Goal: Task Accomplishment & Management: Use online tool/utility

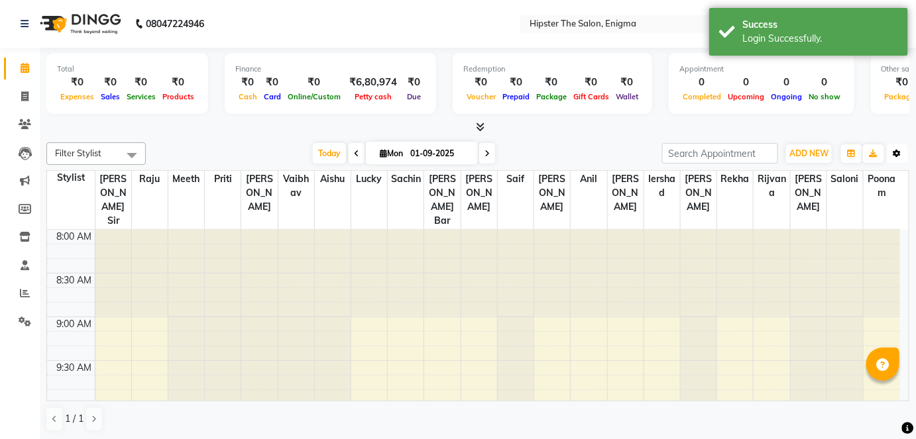
click at [898, 154] on icon "button" at bounding box center [898, 154] width 8 height 8
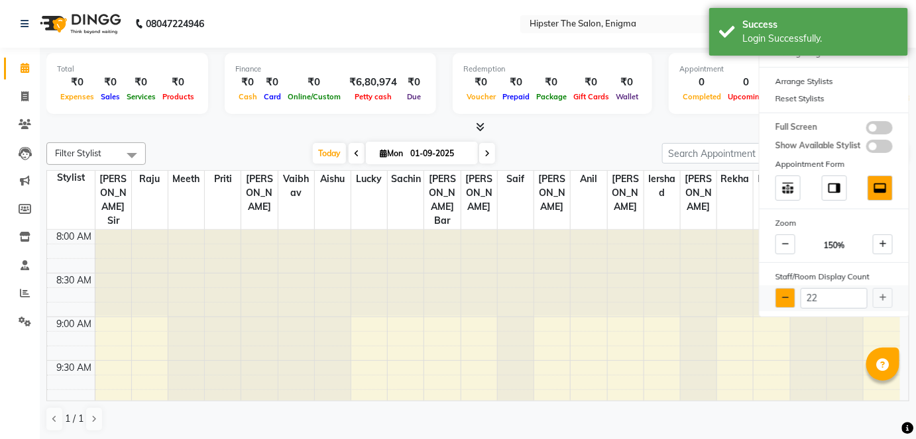
click at [789, 296] on button at bounding box center [786, 298] width 20 height 20
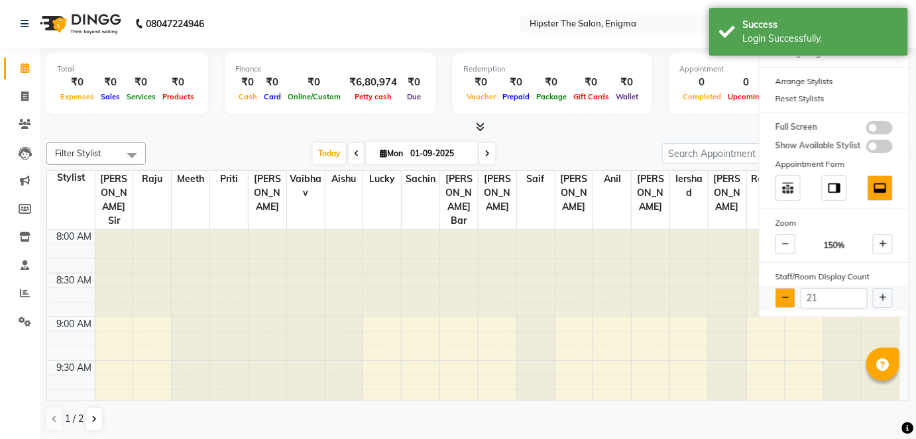
click at [789, 296] on button at bounding box center [786, 298] width 20 height 20
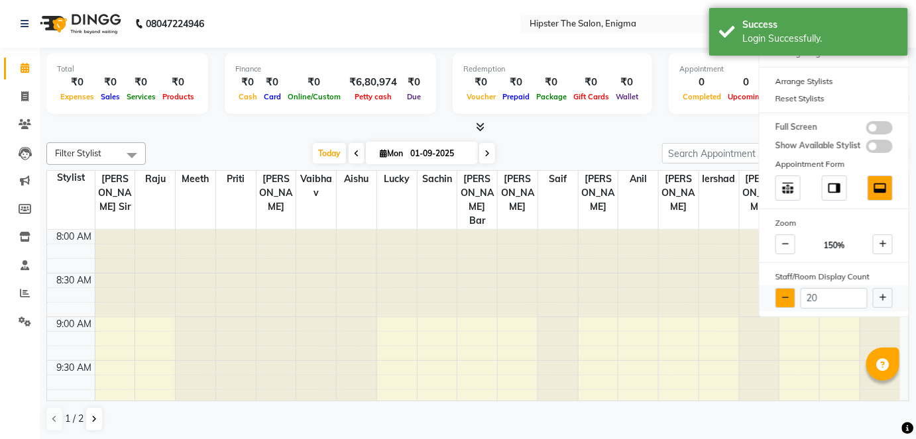
click at [789, 296] on button at bounding box center [786, 298] width 20 height 20
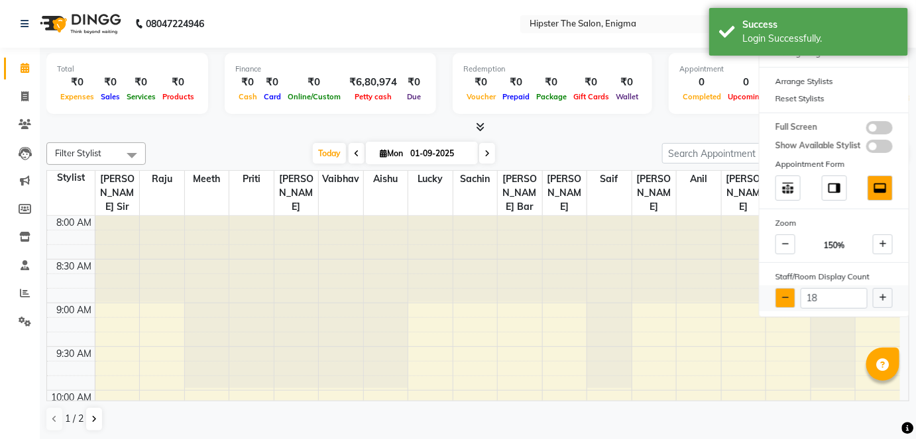
click at [789, 296] on button at bounding box center [786, 298] width 20 height 20
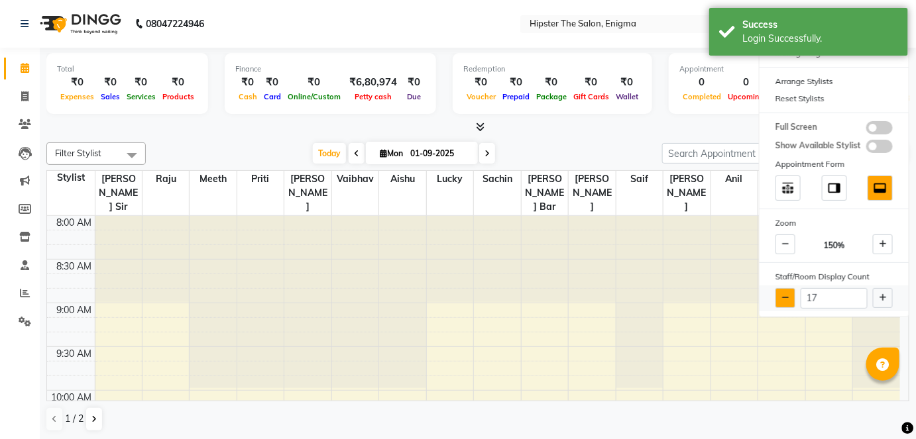
click at [789, 296] on button at bounding box center [786, 298] width 20 height 20
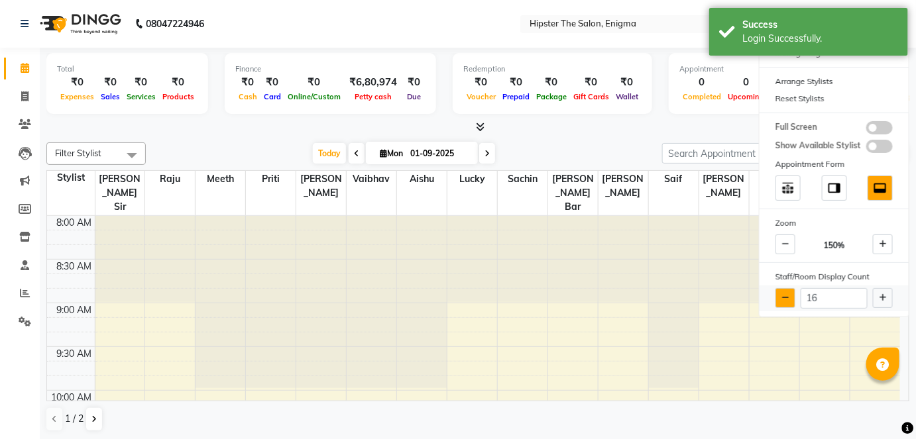
click at [789, 296] on button at bounding box center [786, 298] width 20 height 20
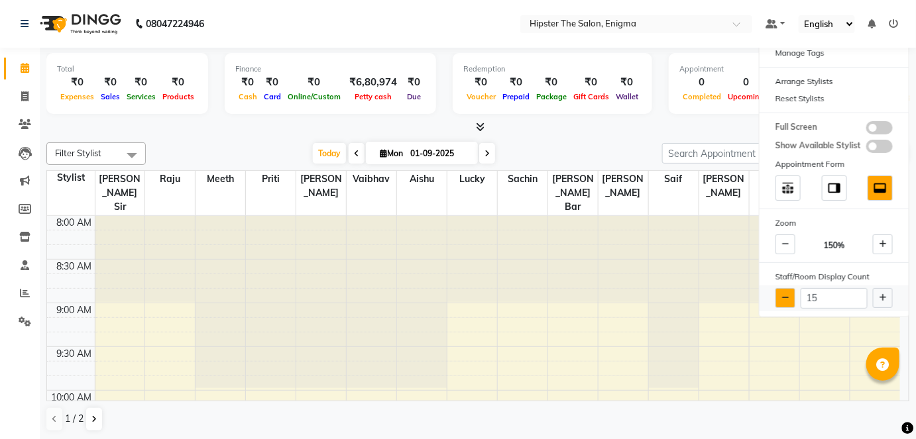
click at [789, 296] on button at bounding box center [786, 298] width 20 height 20
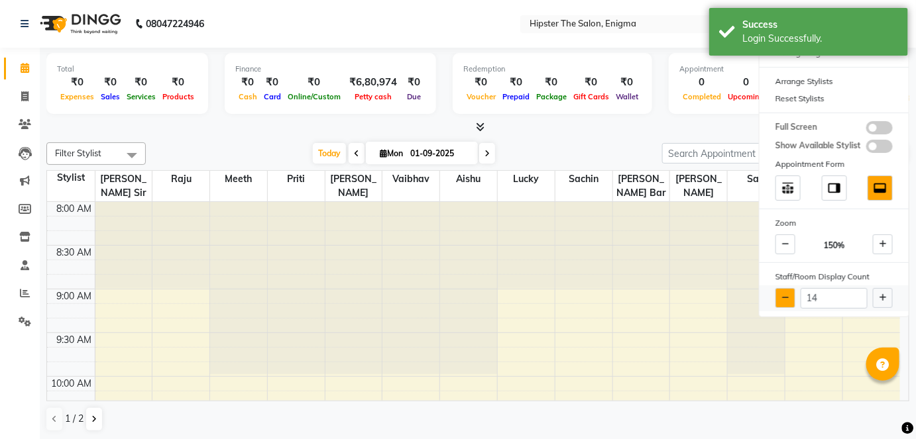
click at [789, 296] on button at bounding box center [786, 298] width 20 height 20
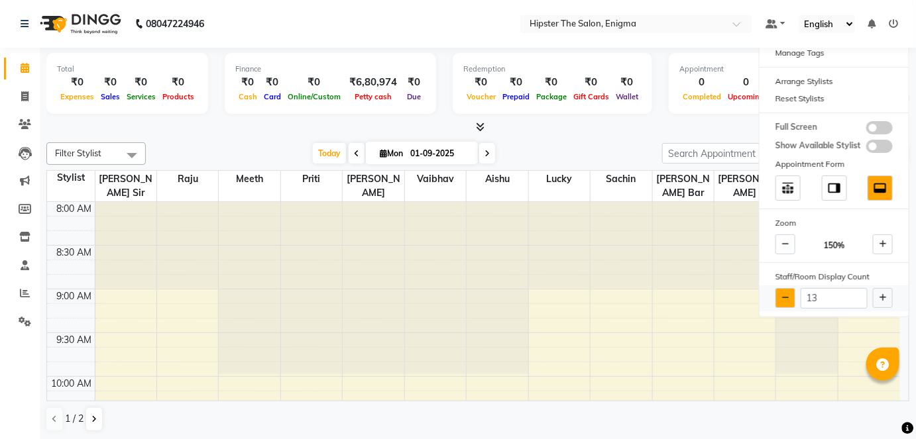
click at [789, 296] on button at bounding box center [786, 298] width 20 height 20
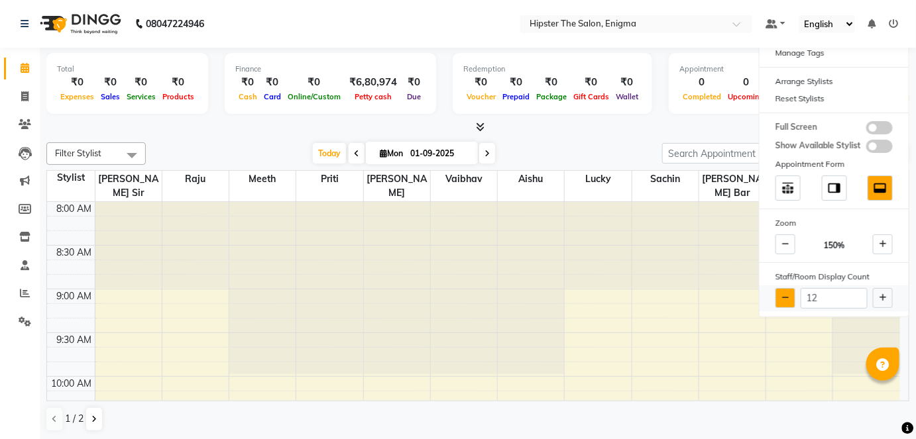
click at [789, 296] on button at bounding box center [786, 298] width 20 height 20
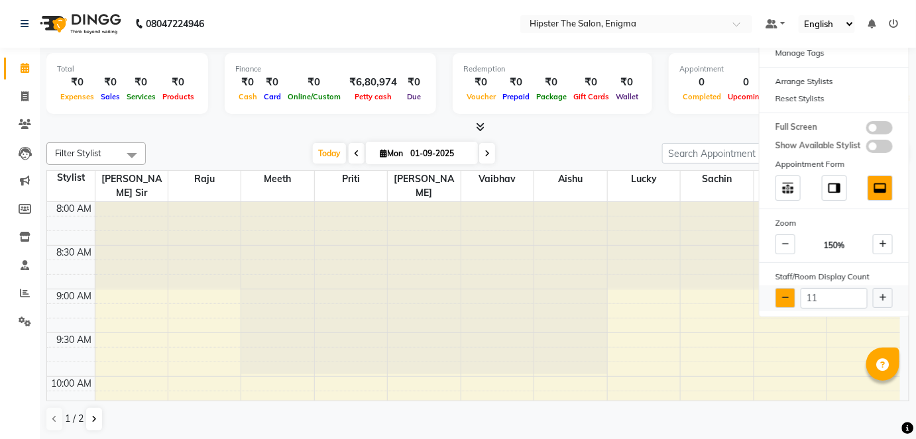
click at [789, 296] on button at bounding box center [786, 298] width 20 height 20
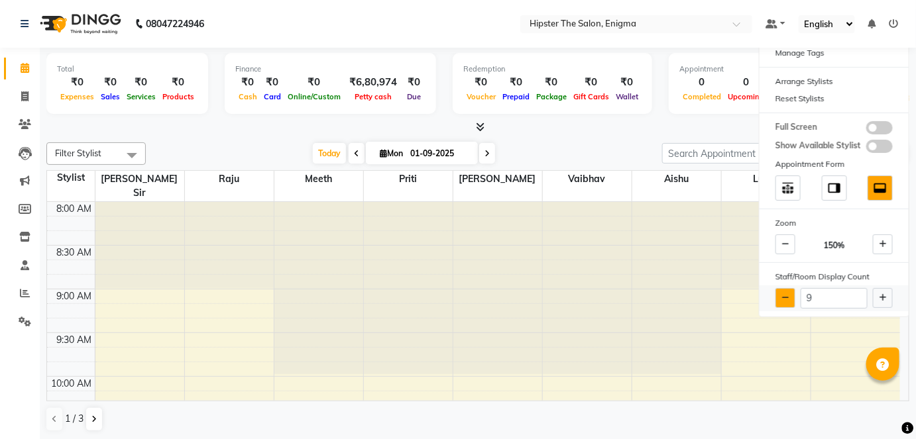
click at [789, 296] on button at bounding box center [786, 298] width 20 height 20
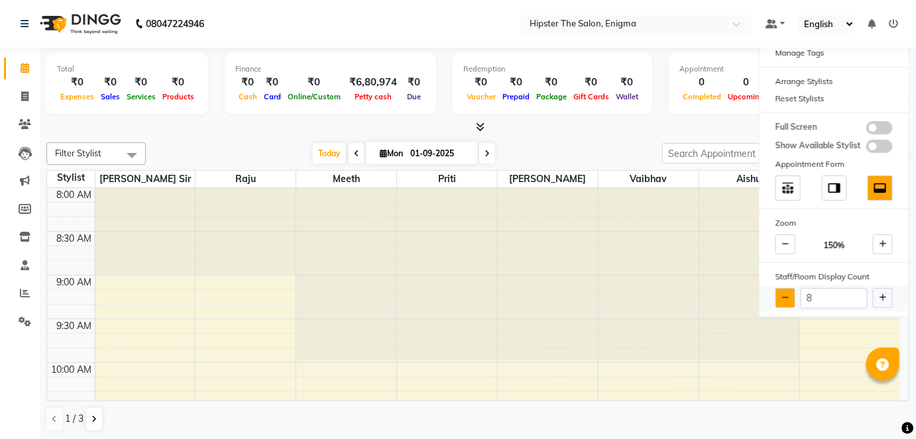
click at [789, 296] on button at bounding box center [786, 298] width 20 height 20
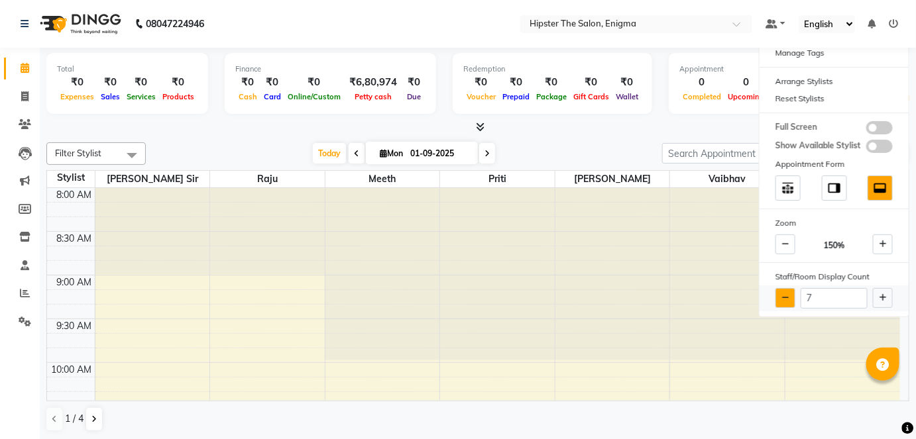
click at [789, 296] on button at bounding box center [786, 298] width 20 height 20
type input "6"
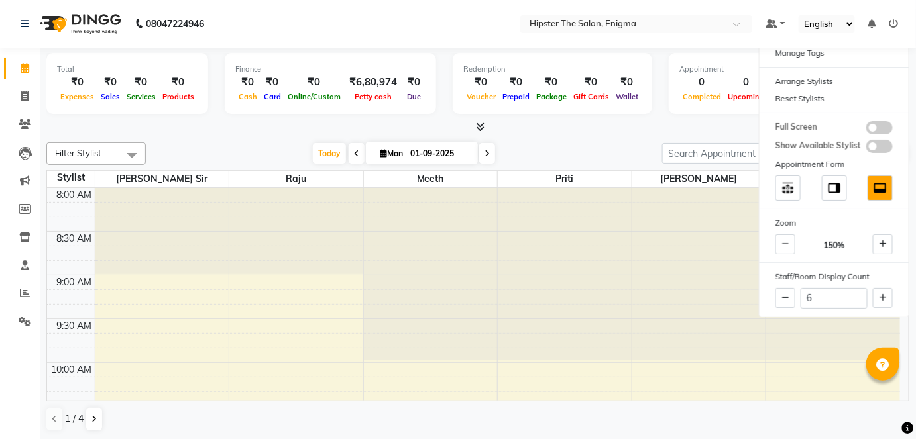
click at [542, 140] on div "Filter Stylist Select All [PERSON_NAME] [PERSON_NAME] [PERSON_NAME] [PERSON_NAM…" at bounding box center [477, 287] width 863 height 300
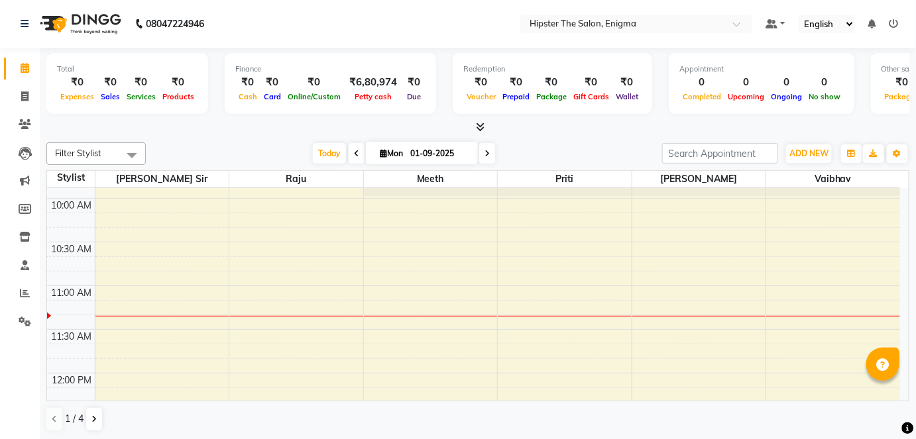
scroll to position [200, 0]
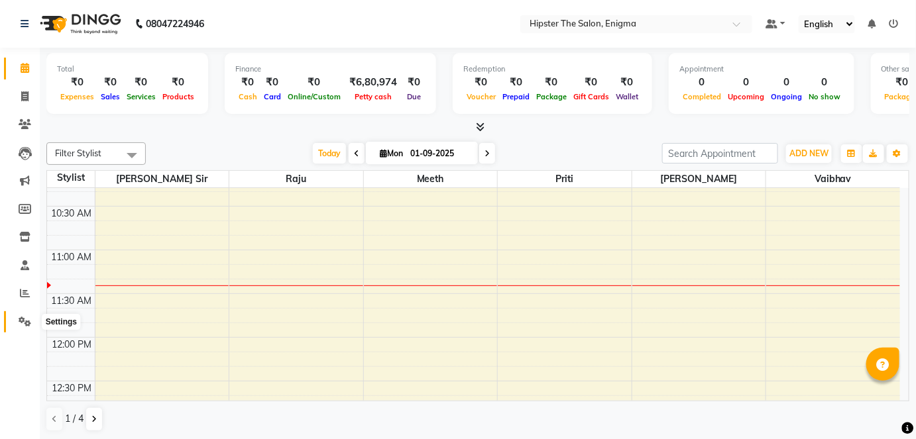
click at [17, 325] on span at bounding box center [24, 322] width 23 height 15
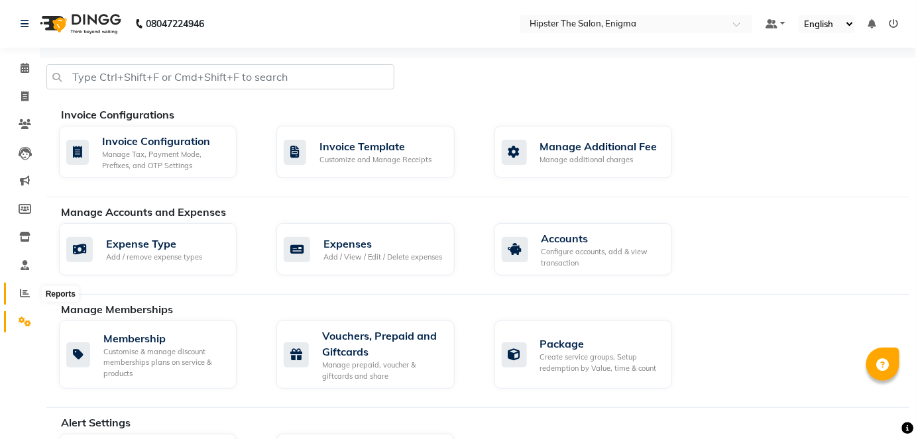
click at [29, 296] on icon at bounding box center [25, 293] width 10 height 10
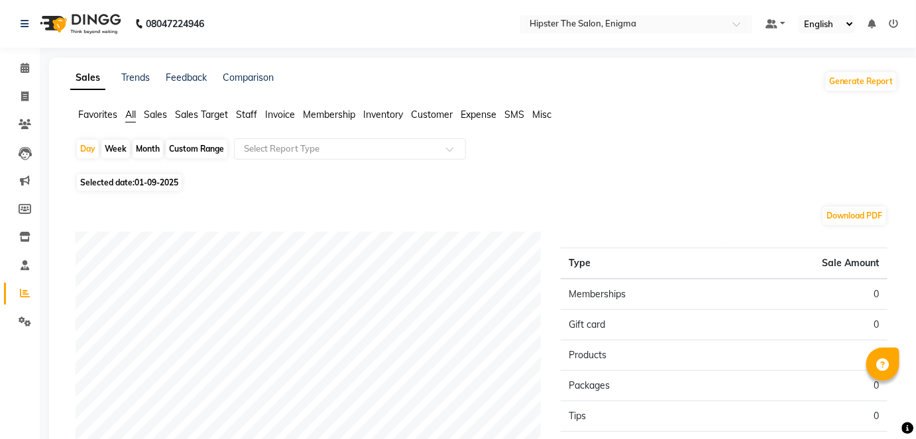
click at [204, 150] on div "Custom Range" at bounding box center [197, 149] width 62 height 19
select select "9"
select select "2025"
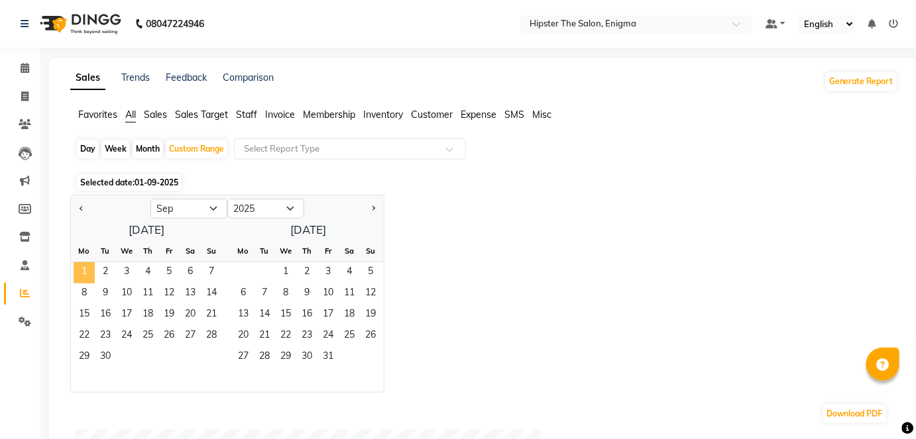
click at [84, 274] on span "1" at bounding box center [84, 273] width 21 height 21
click at [196, 206] on select "Jan Feb Mar Apr May Jun [DATE] Aug Sep Oct Nov Dec" at bounding box center [188, 209] width 77 height 20
select select "8"
click at [150, 199] on select "Jan Feb Mar Apr May Jun [DATE] Aug Sep Oct Nov Dec" at bounding box center [188, 209] width 77 height 20
click at [166, 270] on span "1" at bounding box center [168, 273] width 21 height 21
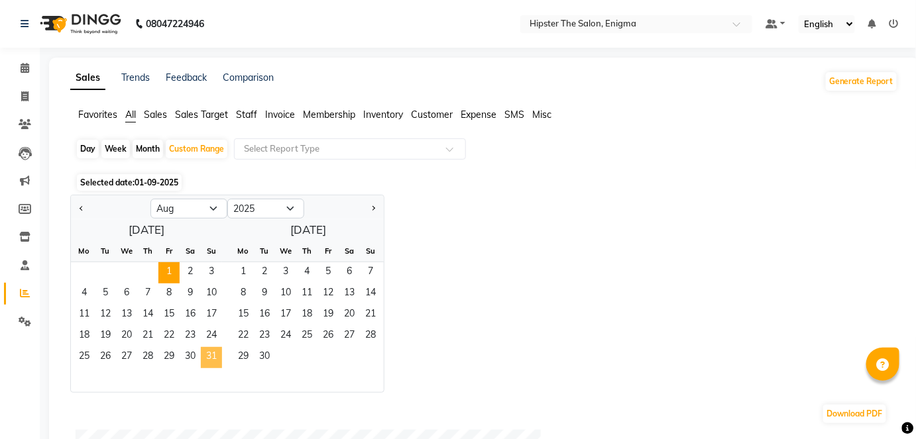
click at [216, 349] on span "31" at bounding box center [211, 357] width 21 height 21
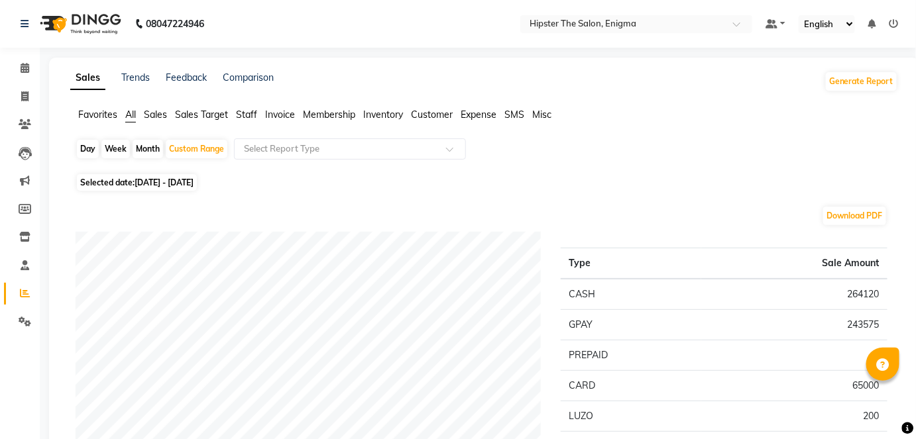
click at [245, 114] on span "Staff" at bounding box center [246, 115] width 21 height 12
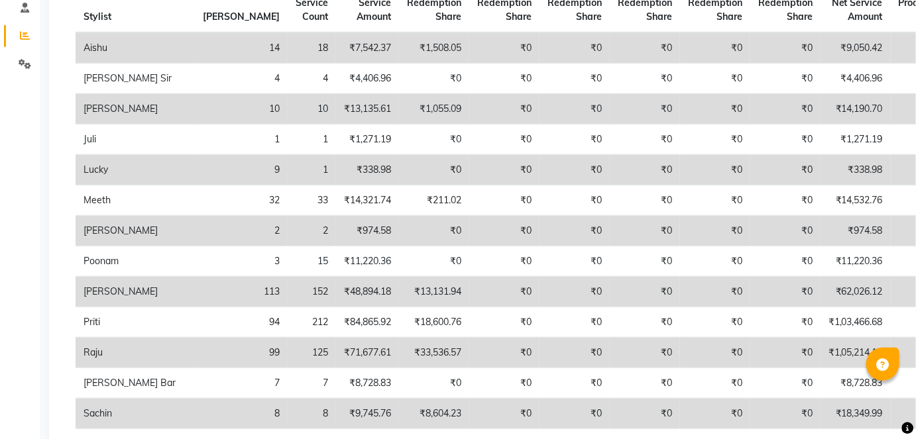
scroll to position [289, 0]
